Goal: Navigation & Orientation: Find specific page/section

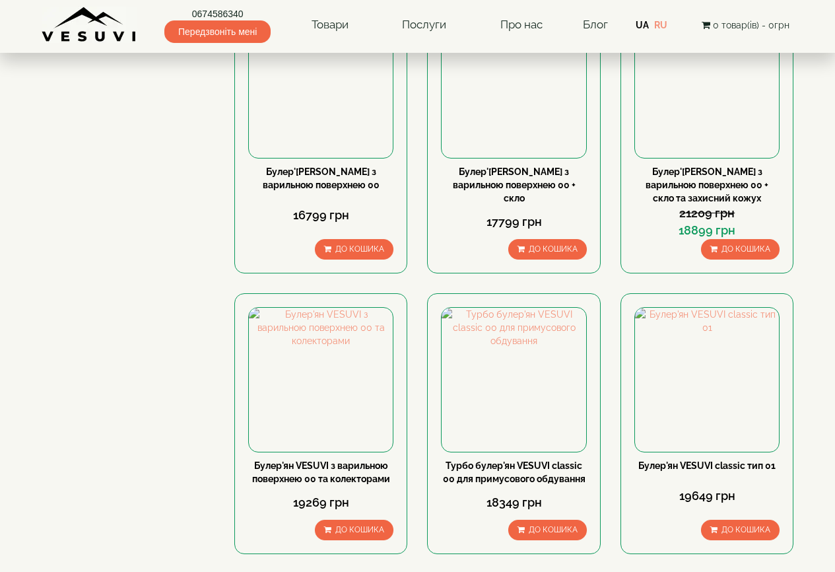
scroll to position [1321, 0]
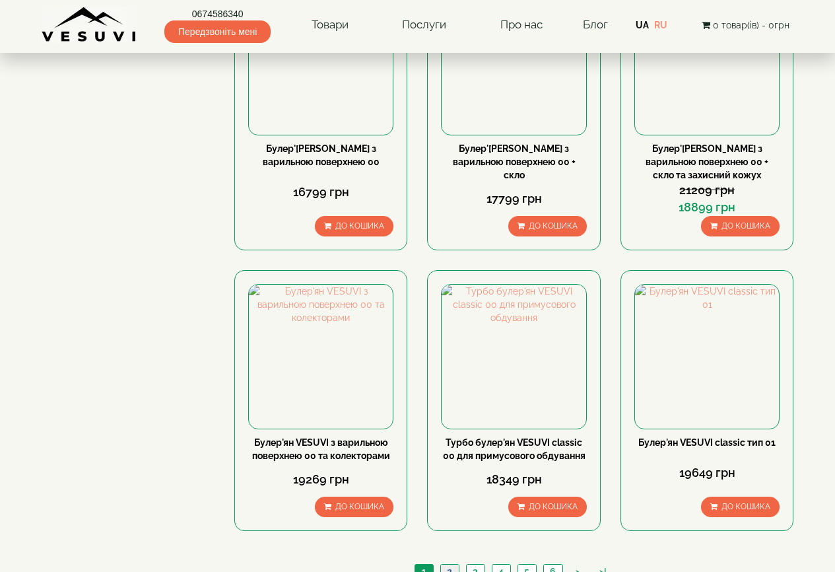
click at [453, 565] on link "2" at bounding box center [449, 572] width 18 height 14
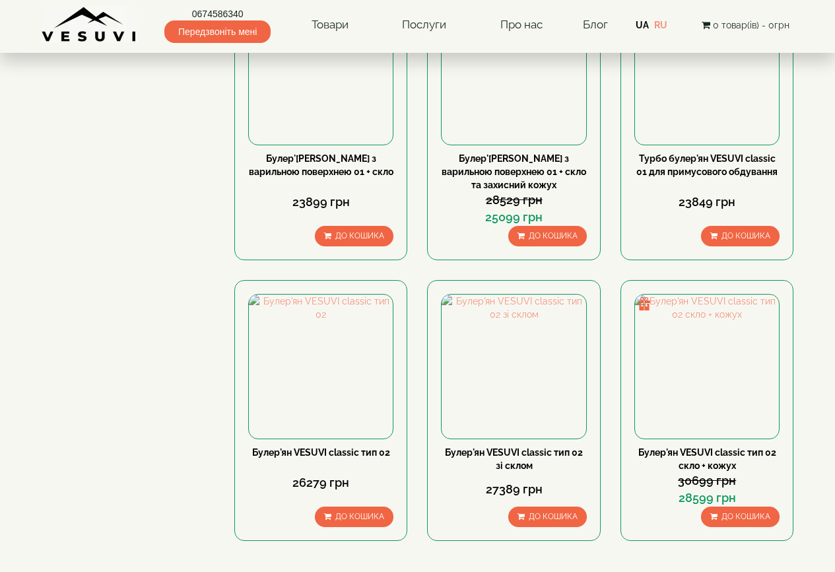
scroll to position [1321, 0]
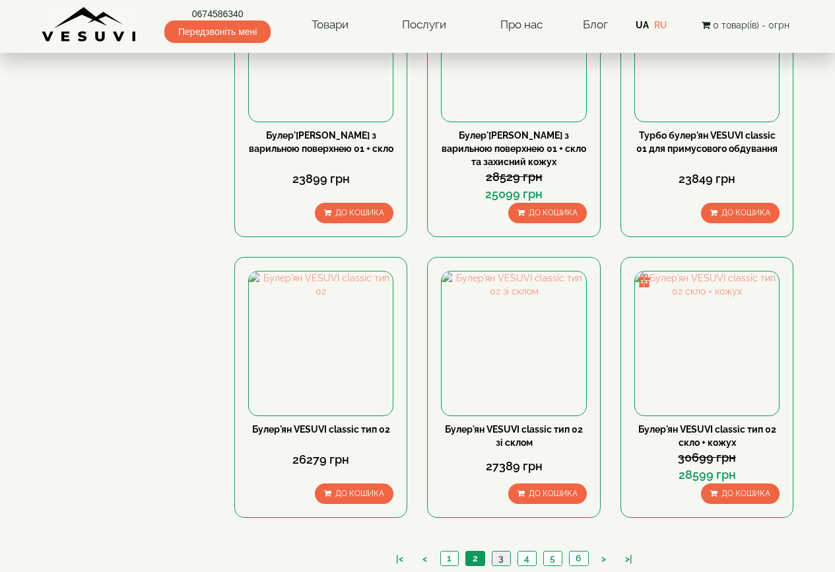
click at [507, 551] on link "3" at bounding box center [501, 558] width 18 height 14
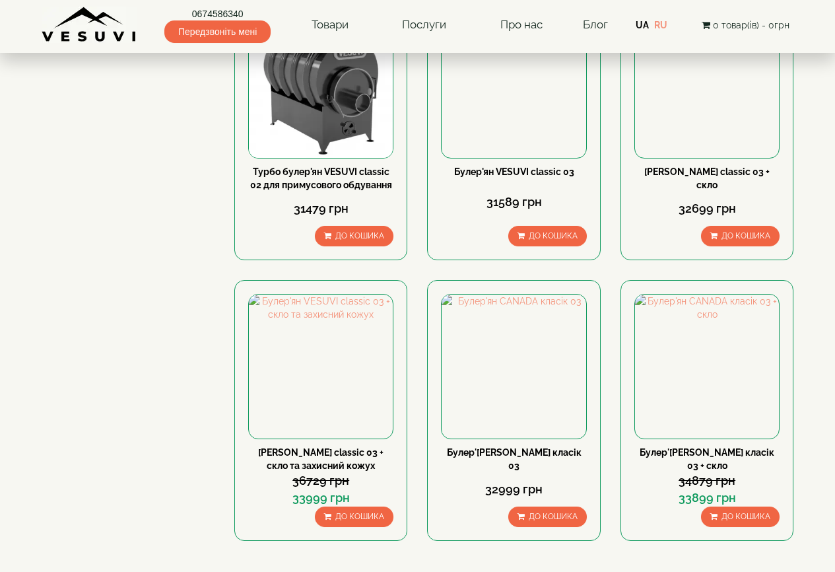
scroll to position [1321, 0]
